Goal: Book appointment/travel/reservation

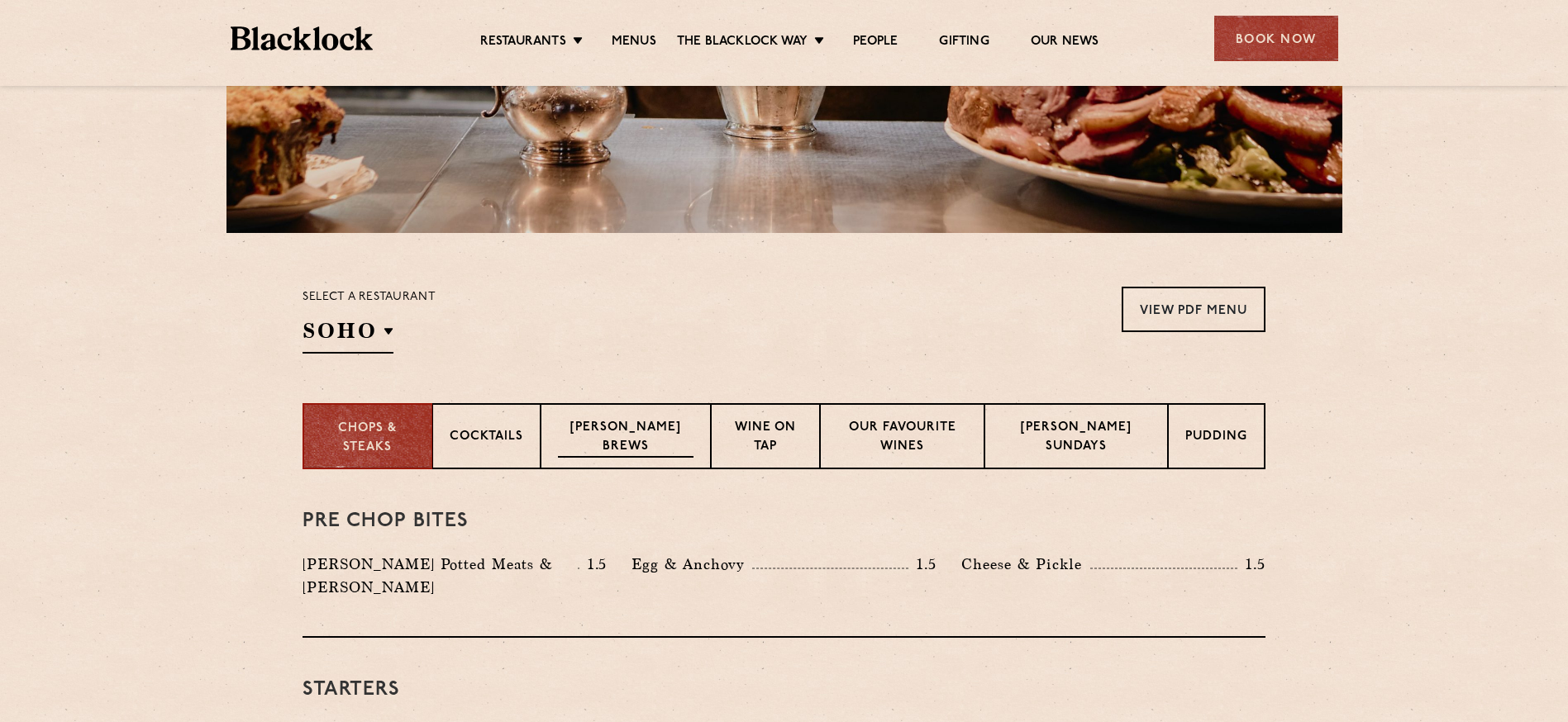
scroll to position [482, 0]
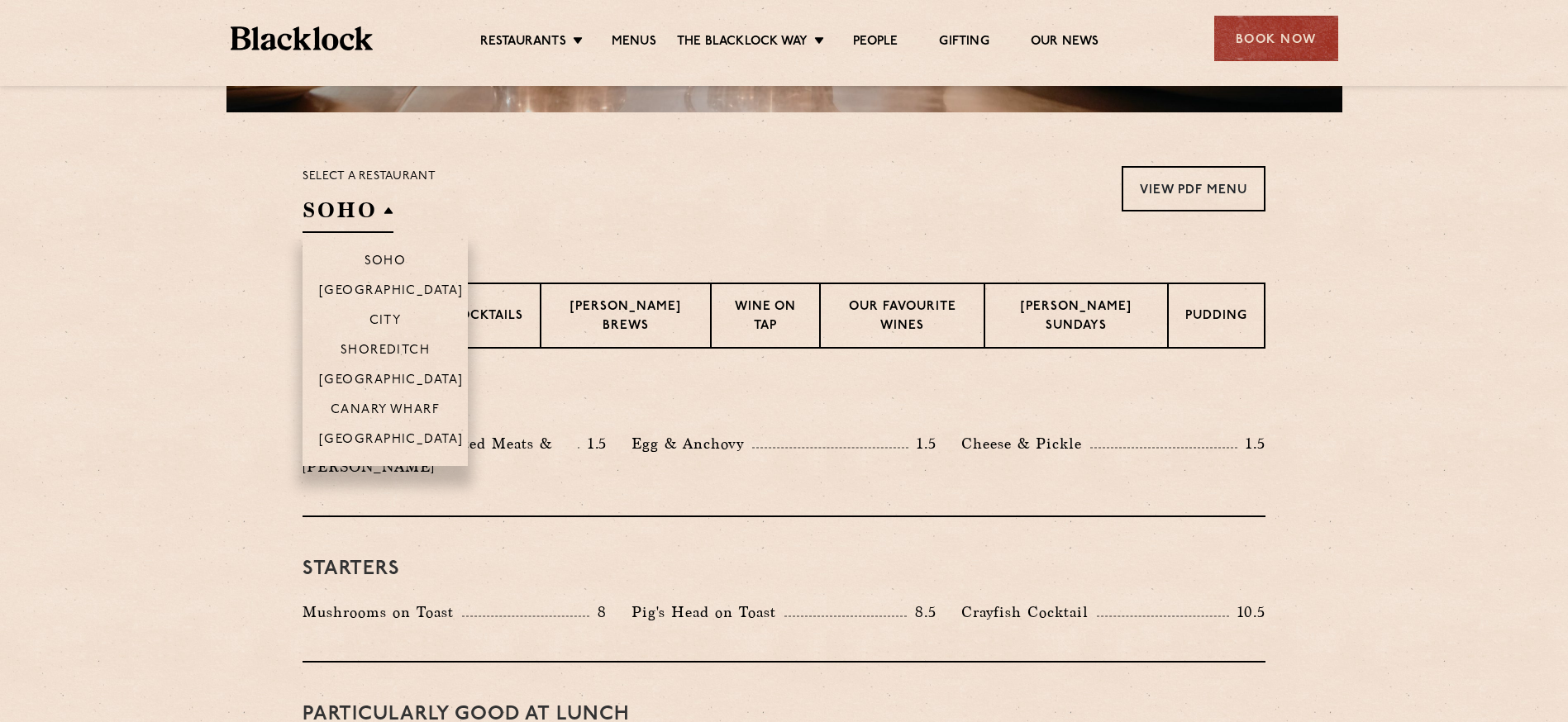
click at [372, 206] on h2 "SOHO" at bounding box center [347, 214] width 91 height 37
click at [397, 416] on p "Canary Wharf" at bounding box center [385, 411] width 109 height 16
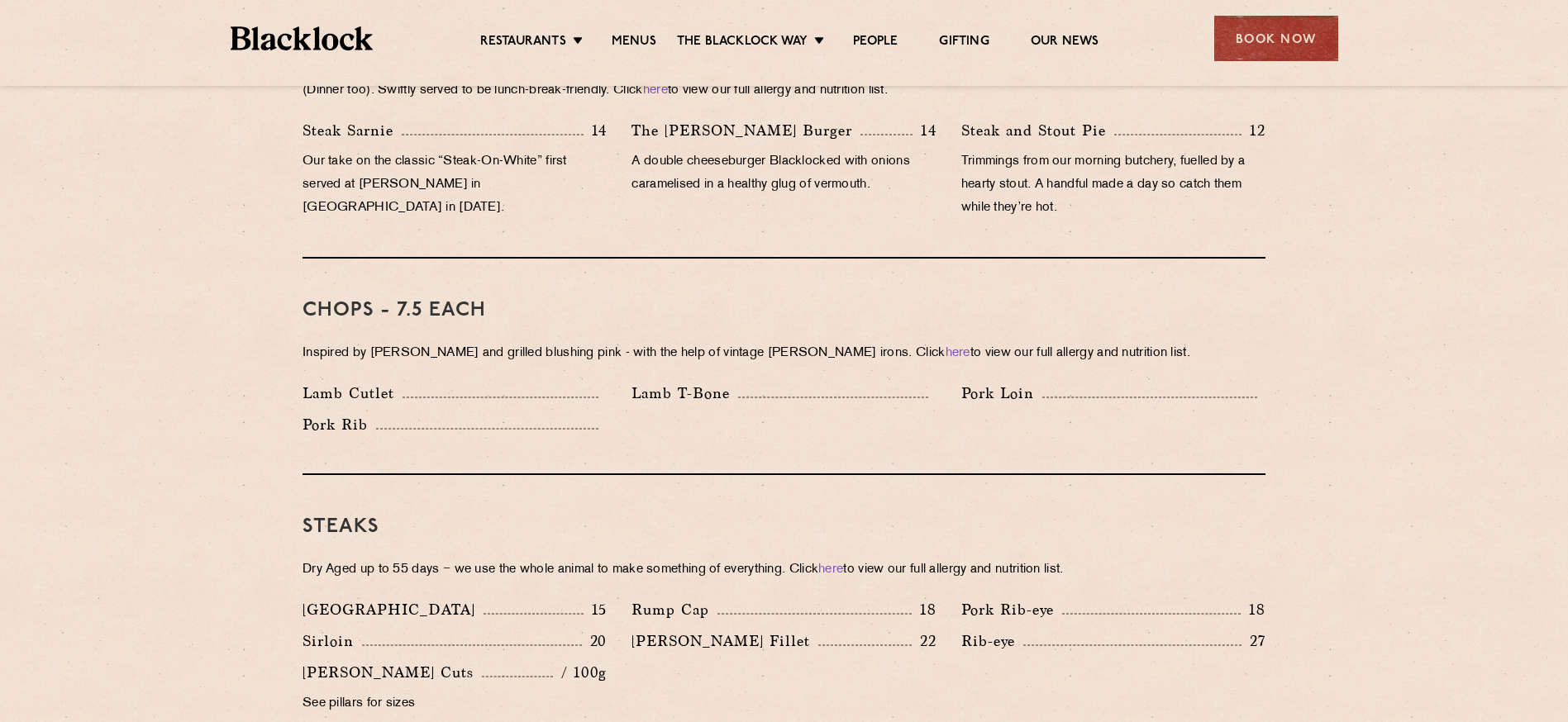
scroll to position [1242, 0]
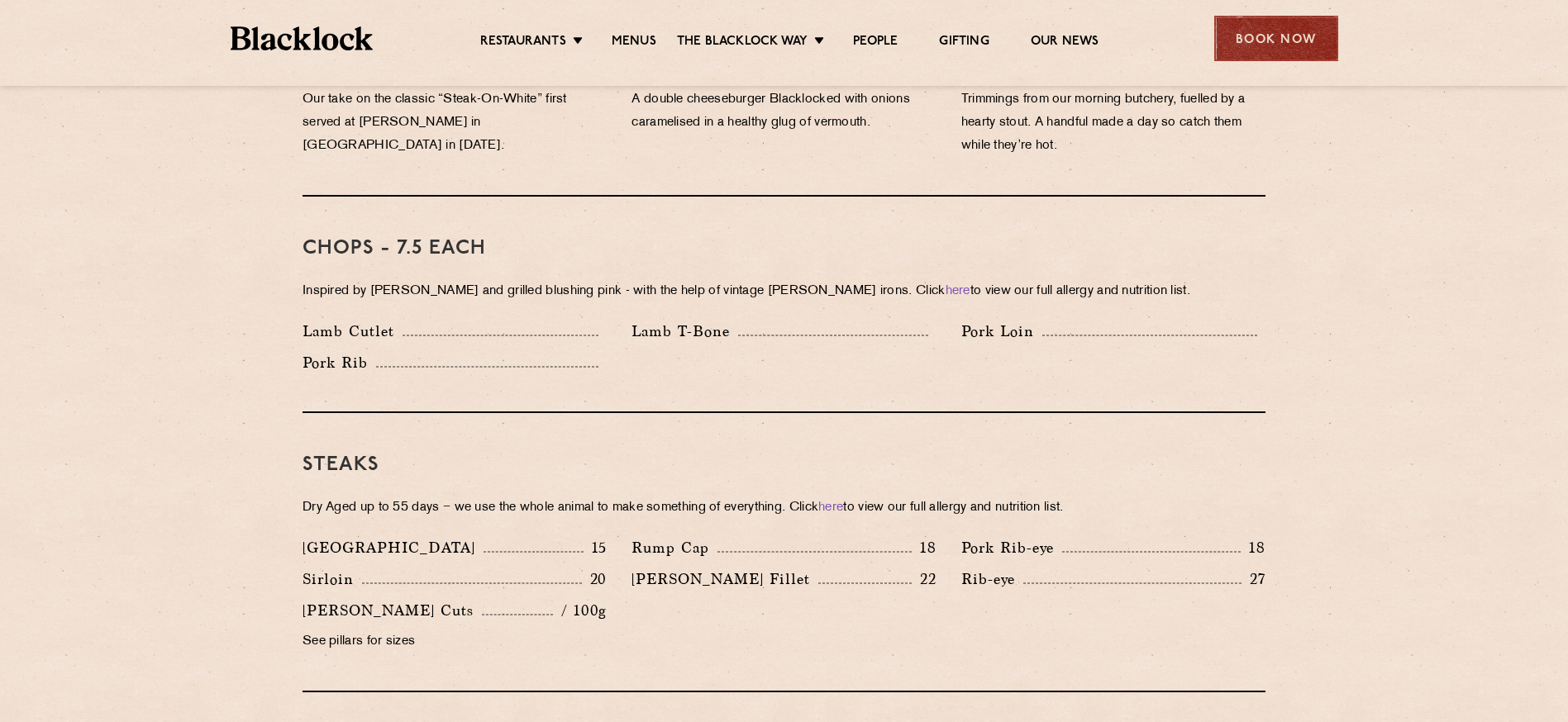
click at [1302, 49] on div "Book Now" at bounding box center [1276, 38] width 124 height 46
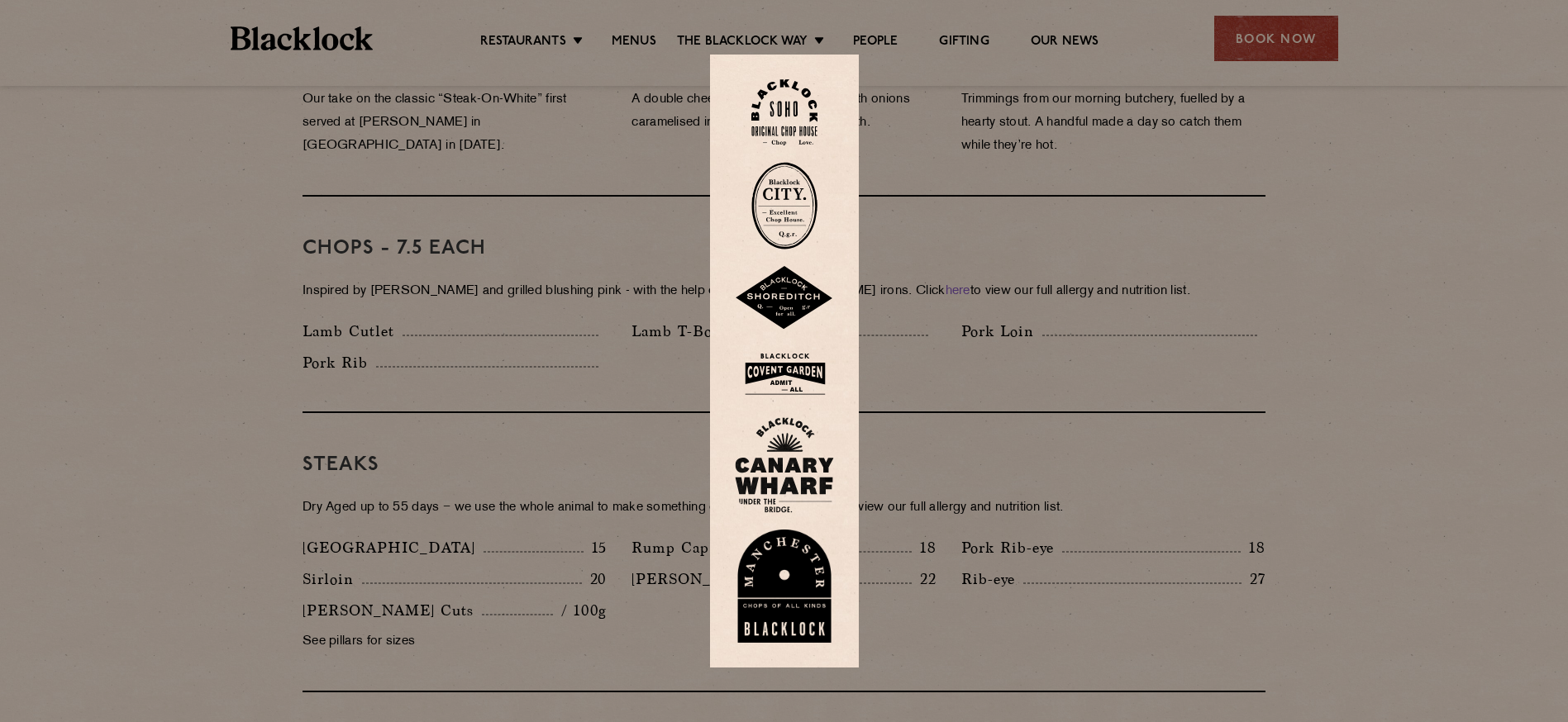
click at [790, 470] on img at bounding box center [784, 464] width 99 height 96
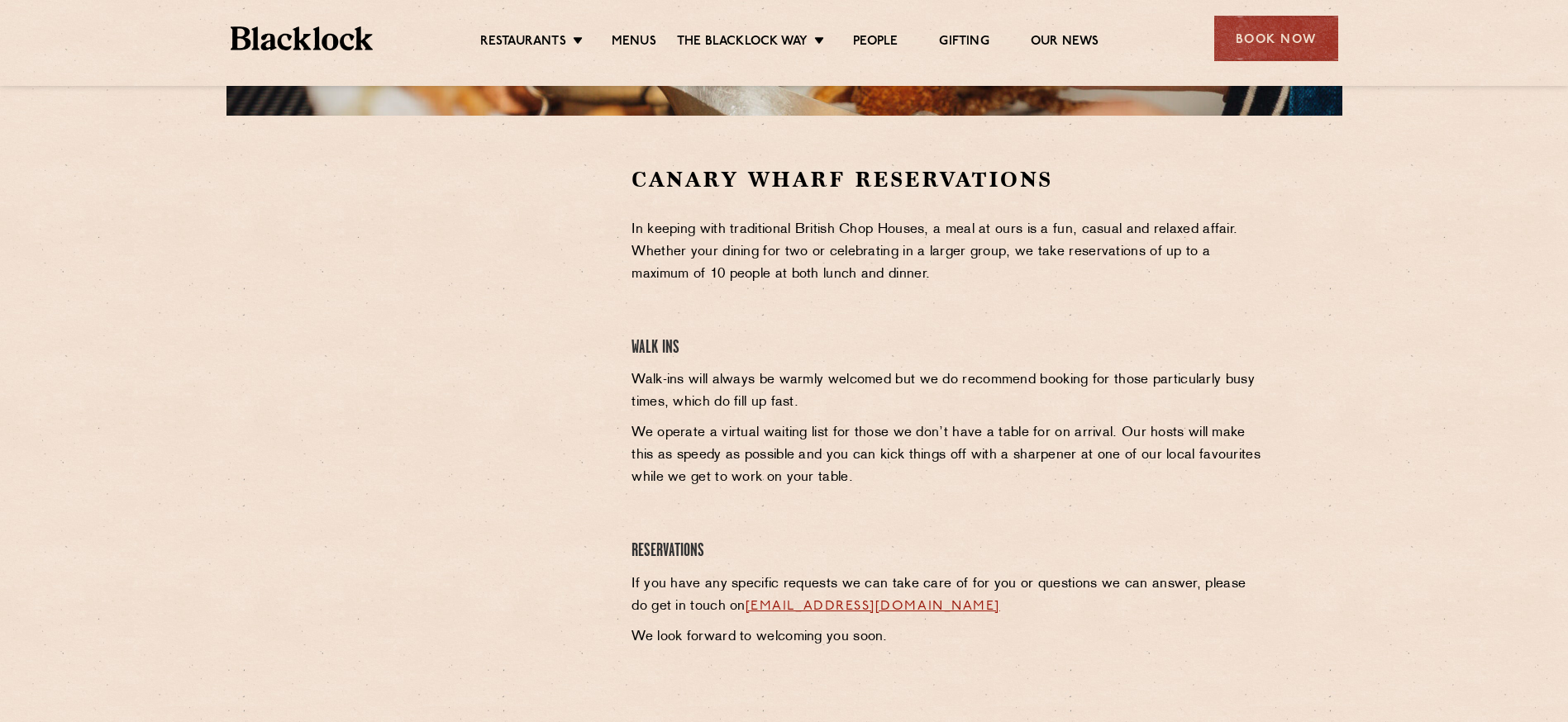
scroll to position [357, 0]
